Goal: Information Seeking & Learning: Learn about a topic

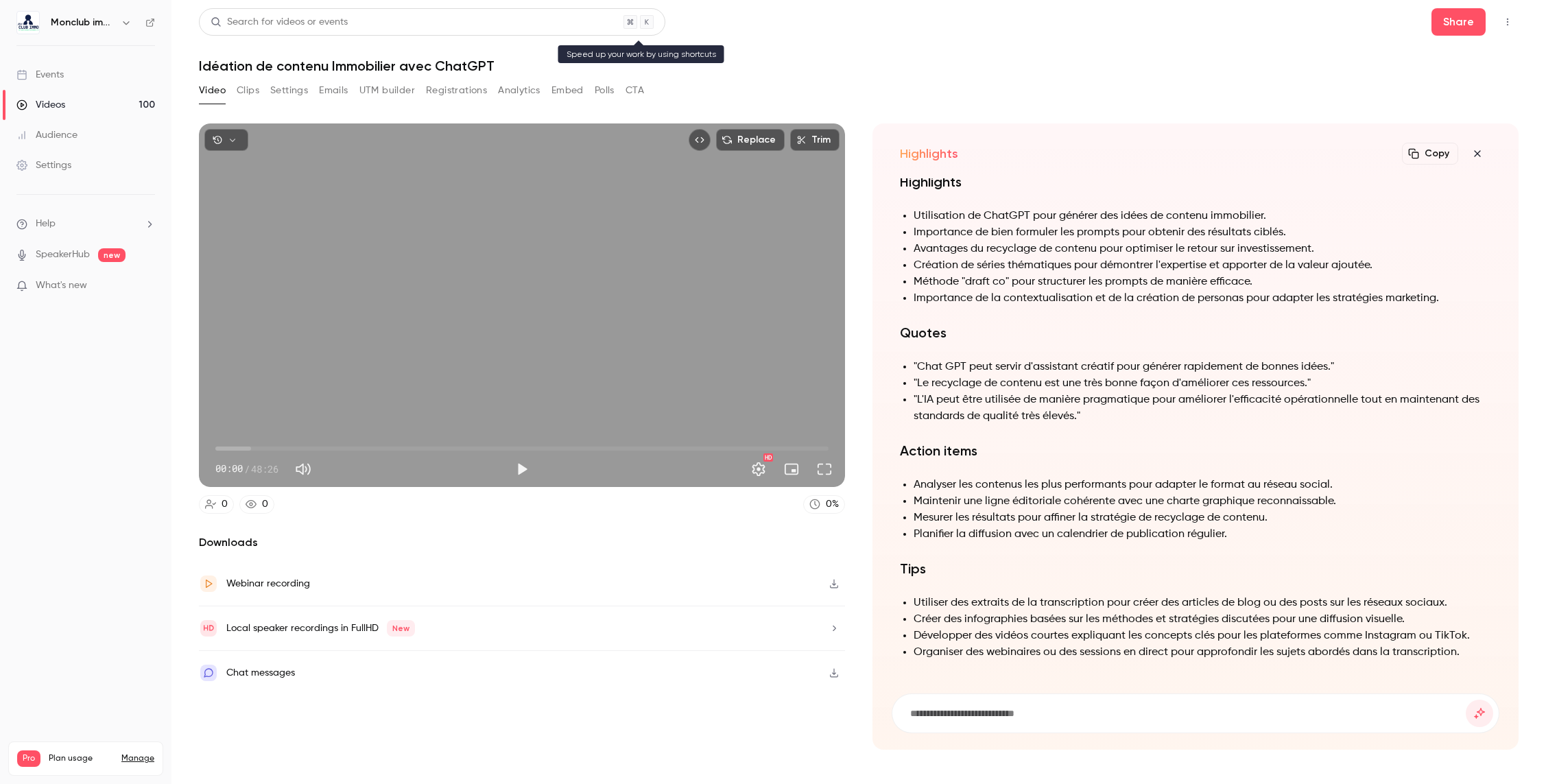
click at [264, 19] on div "Search for videos or events" at bounding box center [279, 22] width 137 height 14
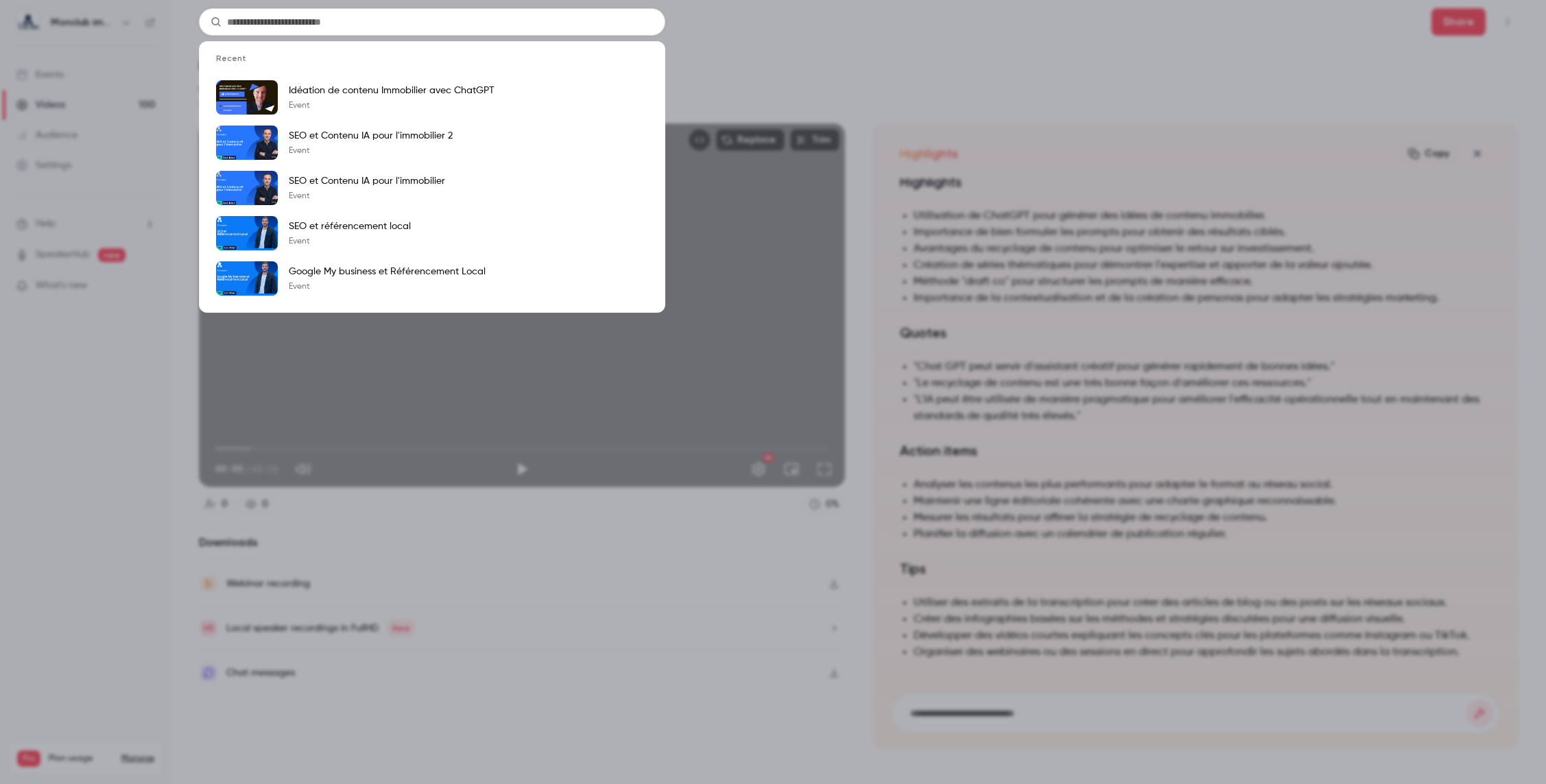
click at [284, 21] on input "text" at bounding box center [432, 22] width 466 height 27
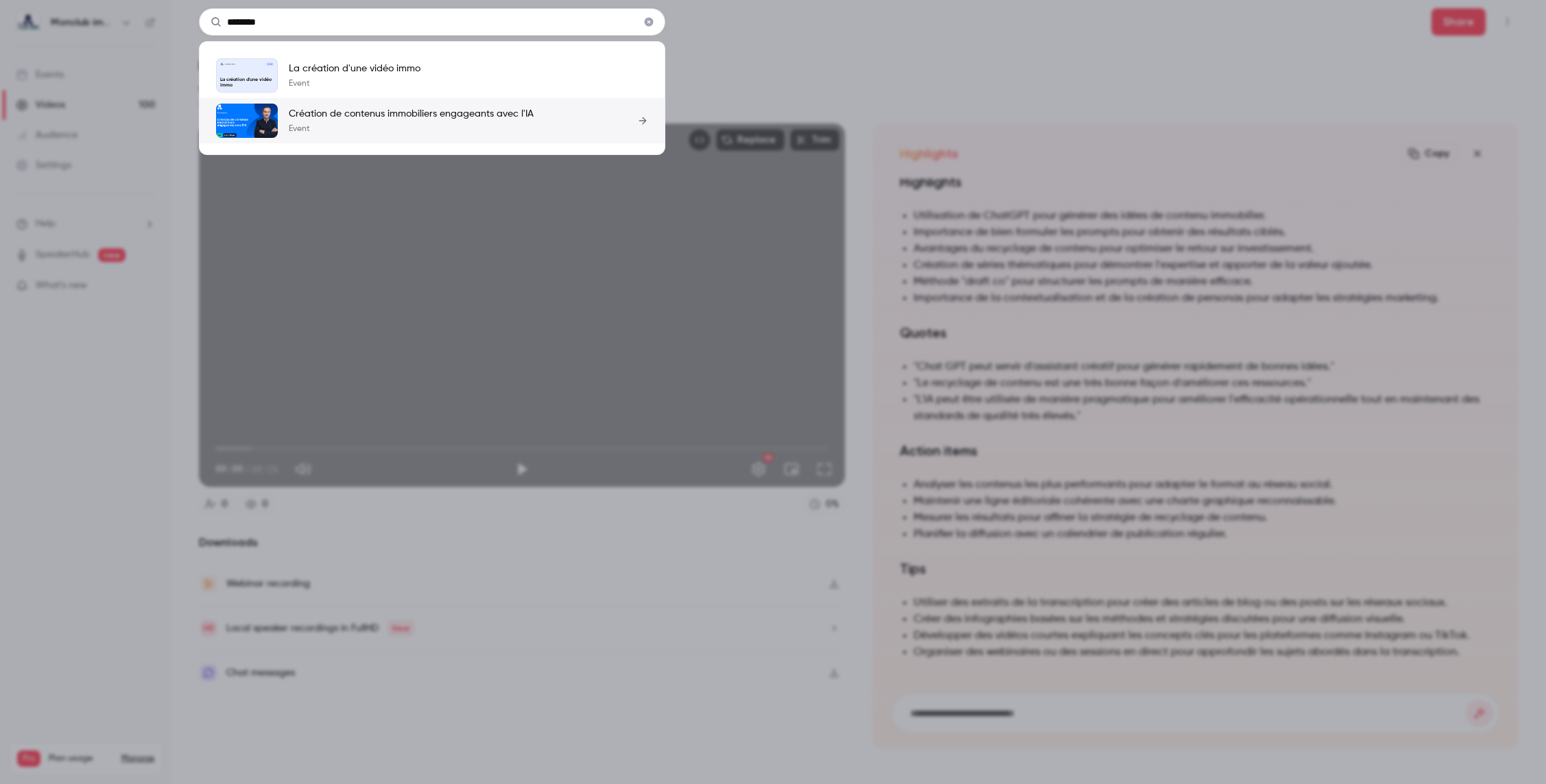
type input "********"
click at [396, 114] on p "Création de contenus immobiliers engageants avec l'IA" at bounding box center [411, 113] width 245 height 14
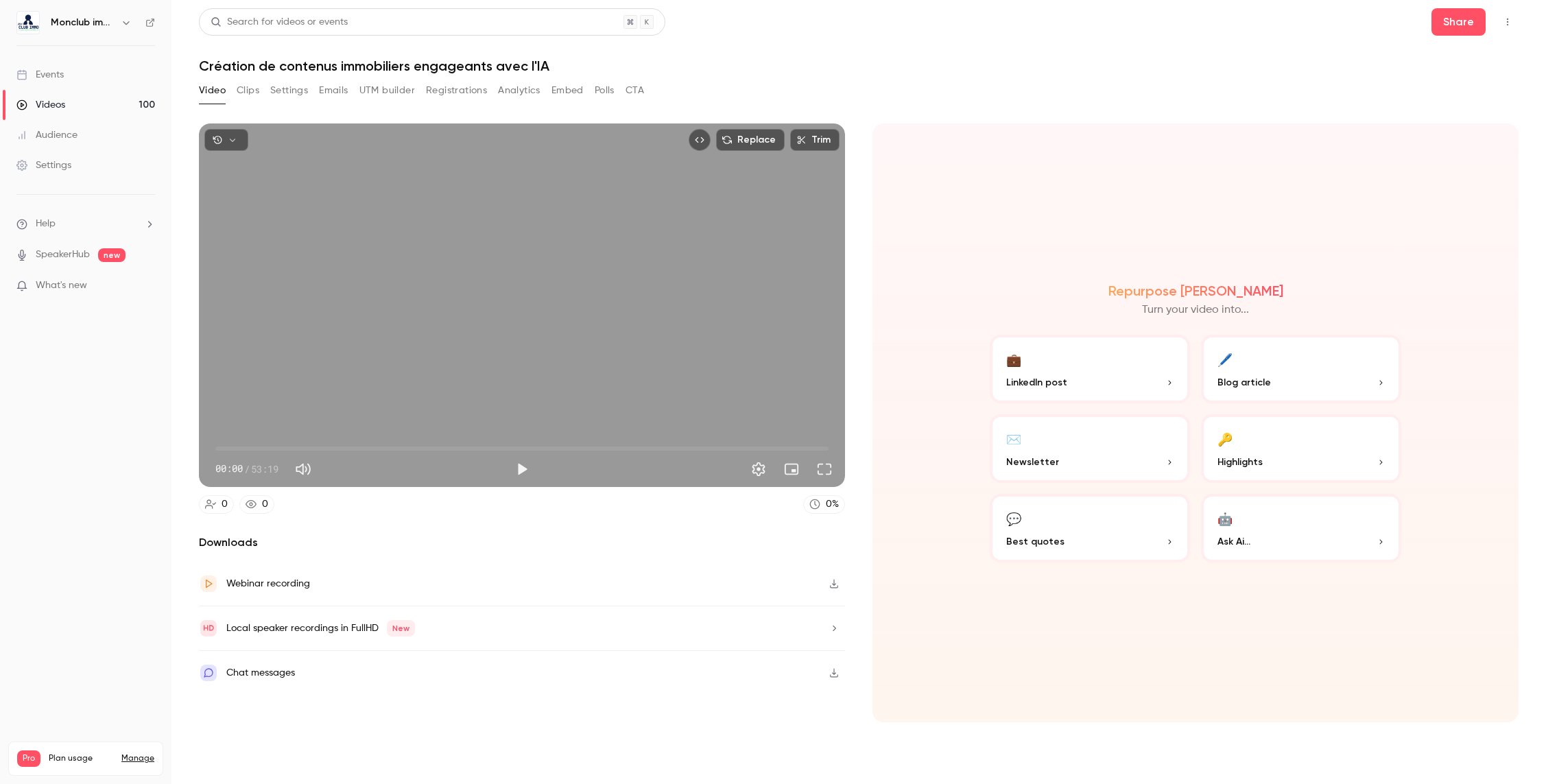
click at [1275, 440] on button "🔑 Highlights" at bounding box center [1301, 449] width 200 height 69
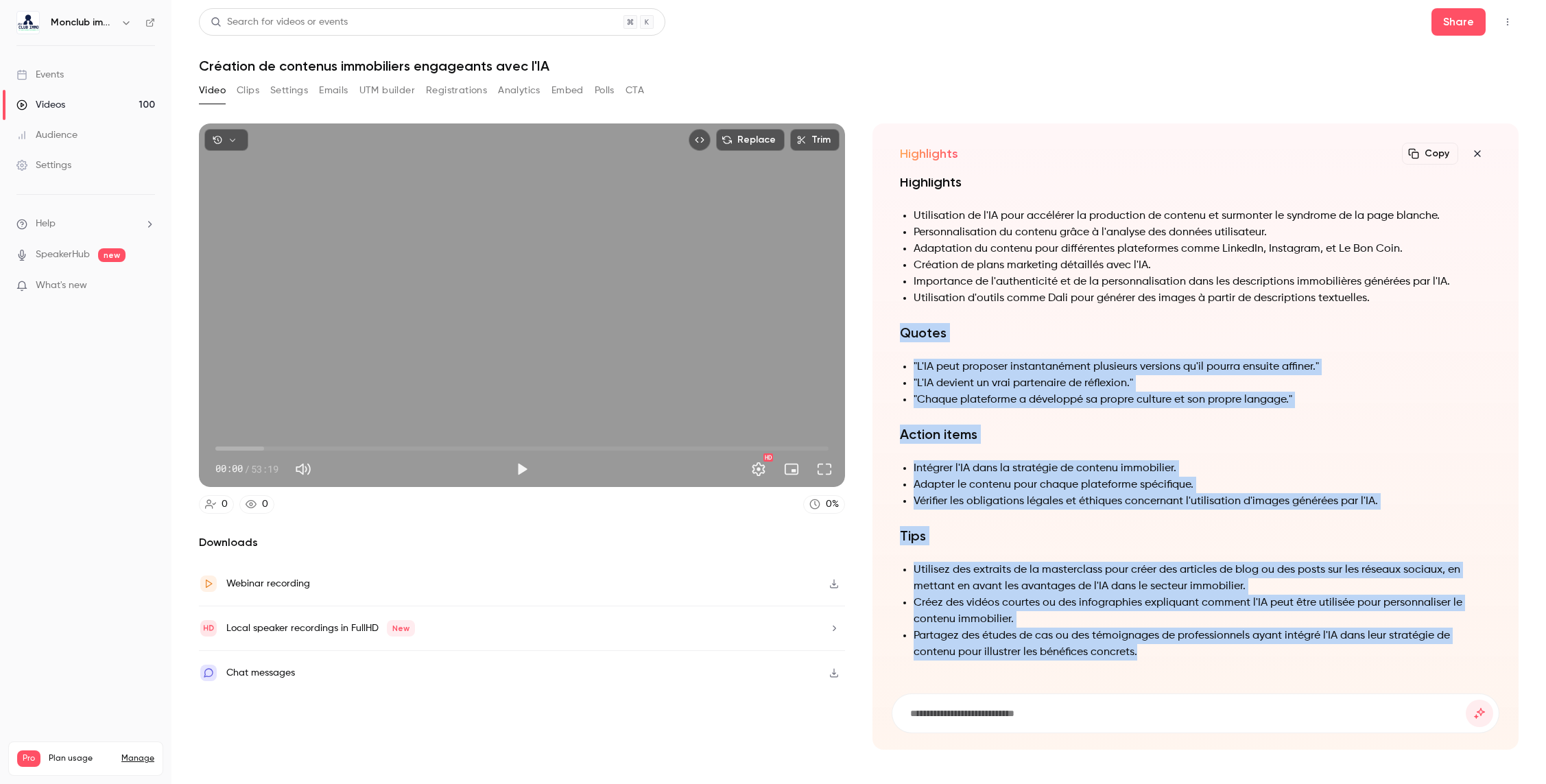
drag, startPoint x: 892, startPoint y: 329, endPoint x: 1182, endPoint y: 649, distance: 431.9
click at [1185, 651] on div "Summary La masterclass aborde l'utilisation de l'intelligence artificielle (IA)…" at bounding box center [1195, 427] width 608 height 498
copy div "Quotes "L'IA peut proposer instantanément plusieurs versions qu'il pourra ensui…"
